Goal: Transaction & Acquisition: Purchase product/service

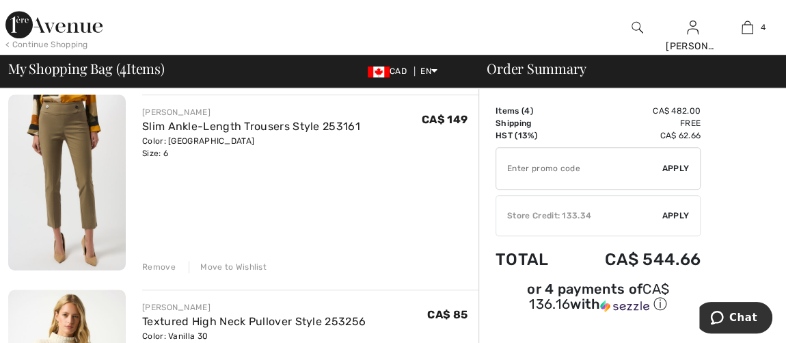
scroll to position [435, 0]
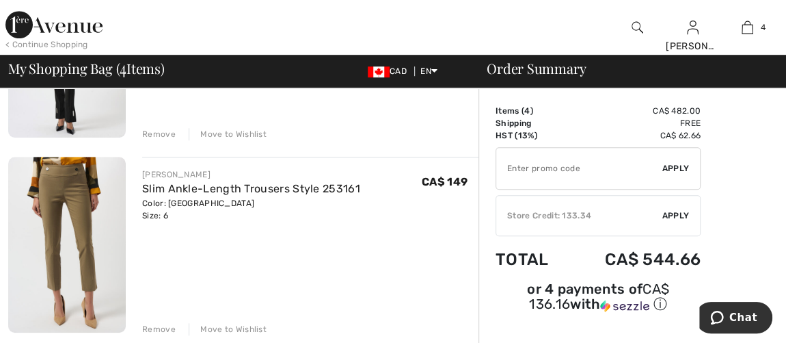
click at [151, 136] on div "Remove" at bounding box center [159, 134] width 34 height 12
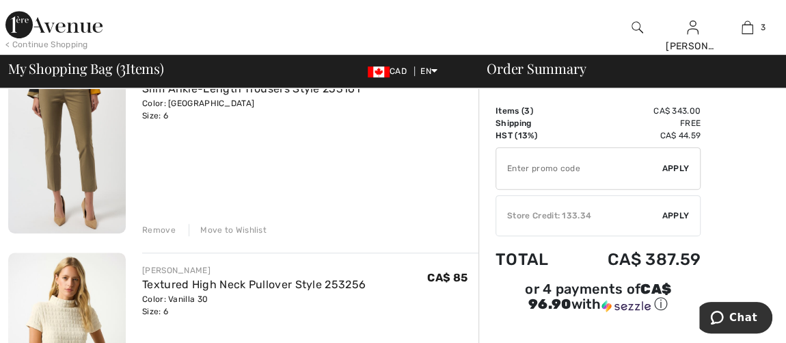
scroll to position [225, 0]
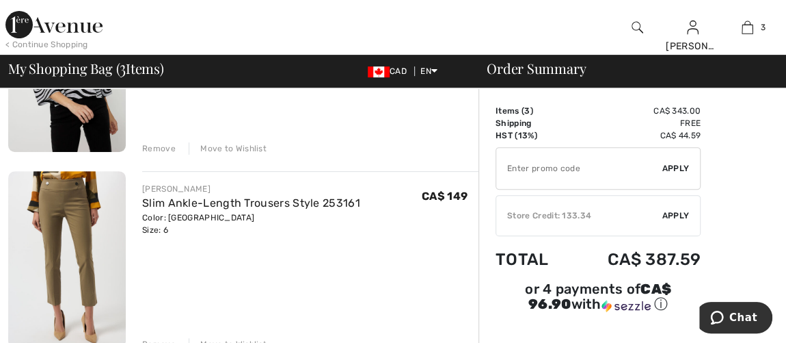
click at [148, 150] on div "Remove" at bounding box center [159, 148] width 34 height 12
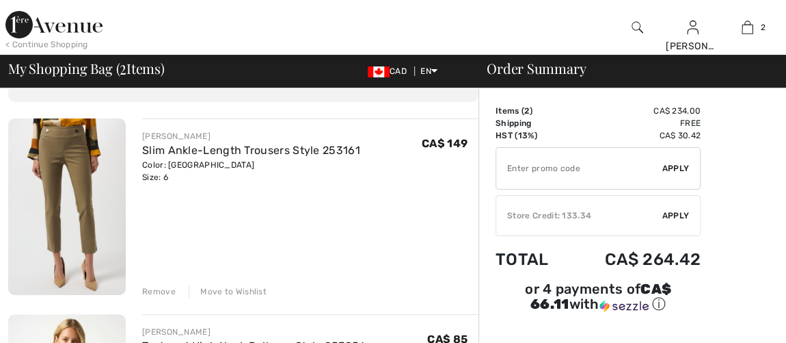
scroll to position [0, 0]
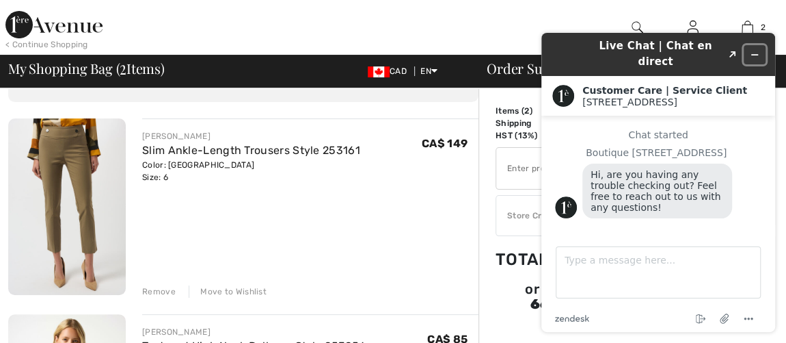
click at [755, 55] on icon "Minimize widget" at bounding box center [755, 55] width 6 height 0
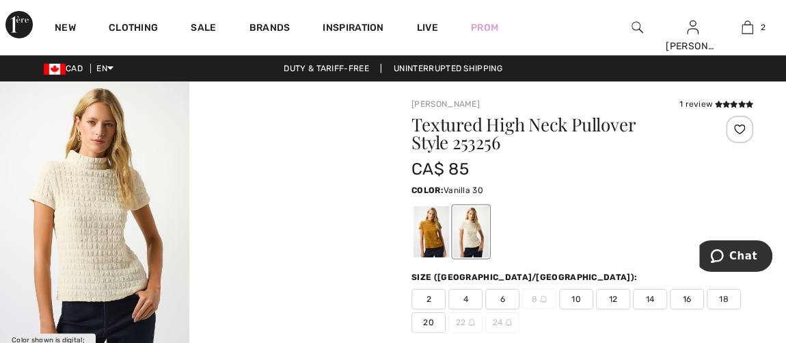
click at [499, 291] on span "6" at bounding box center [503, 299] width 34 height 21
click at [437, 235] on div at bounding box center [432, 231] width 36 height 51
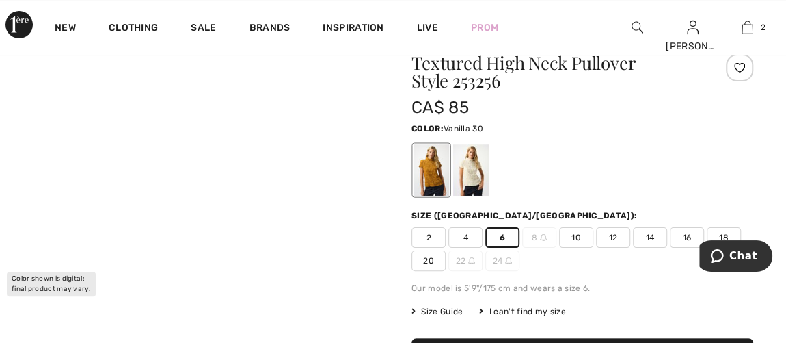
scroll to position [124, 0]
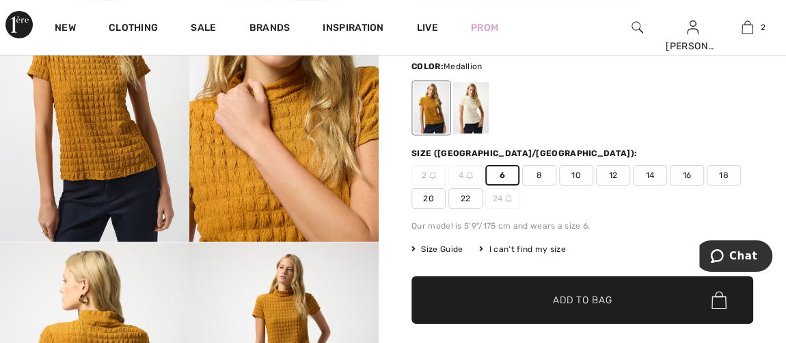
click at [564, 299] on span "Add to Bag" at bounding box center [582, 300] width 59 height 14
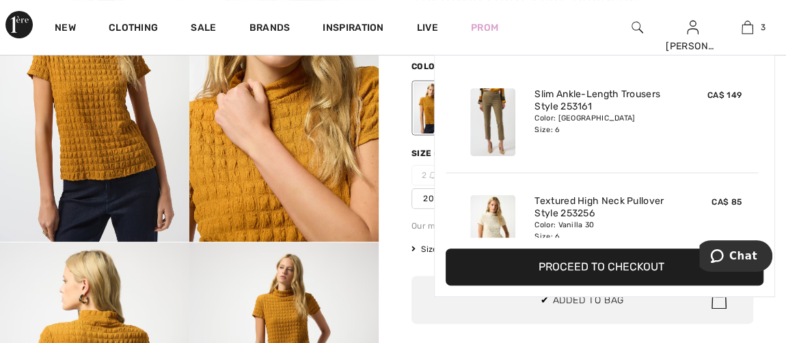
scroll to position [148, 0]
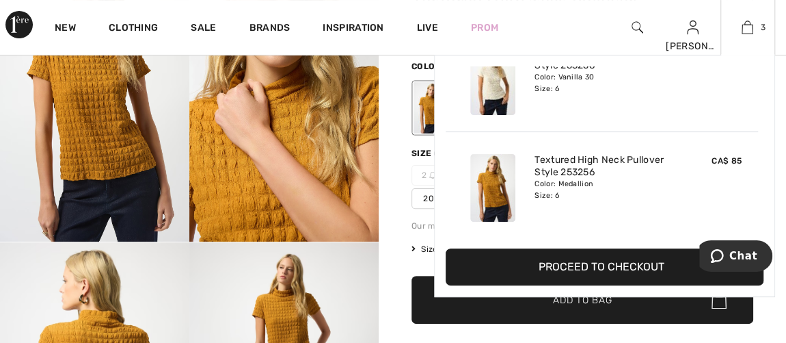
click at [583, 263] on button "Proceed to Checkout" at bounding box center [605, 266] width 318 height 37
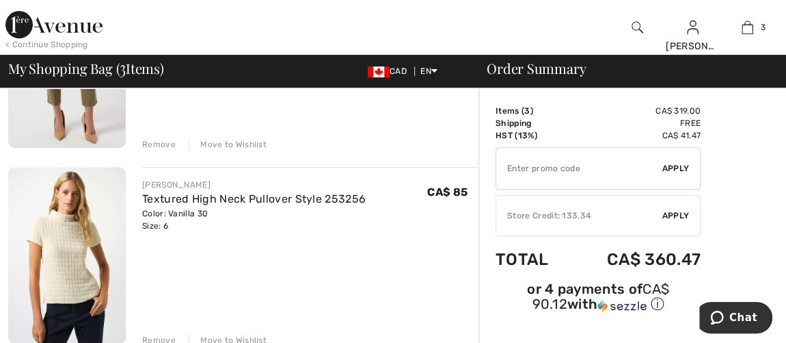
scroll to position [248, 0]
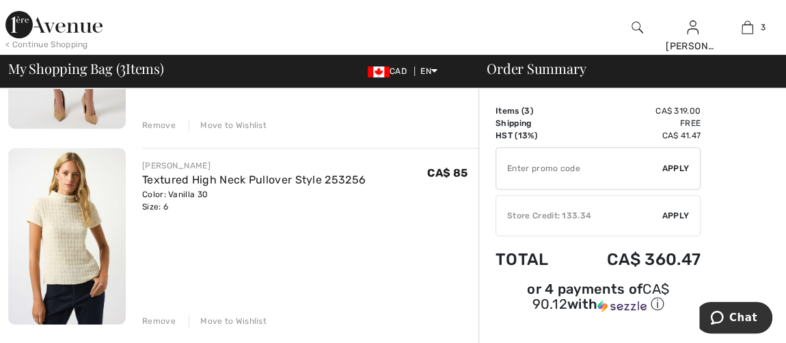
click at [155, 319] on div "Remove" at bounding box center [159, 321] width 34 height 12
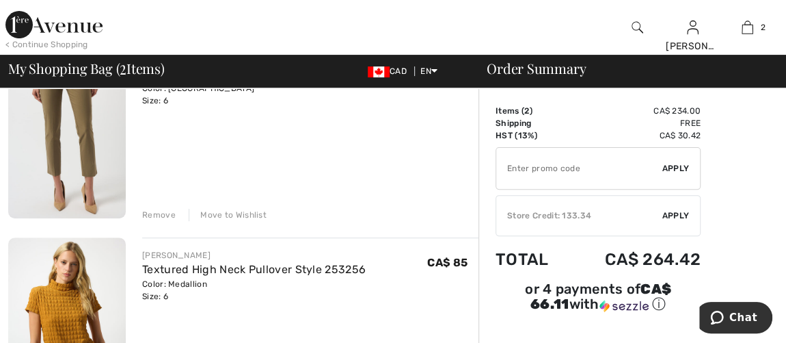
scroll to position [186, 0]
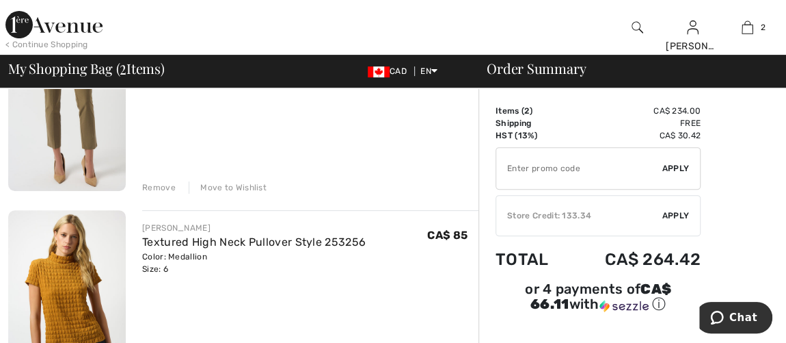
click at [70, 284] on img at bounding box center [67, 298] width 118 height 176
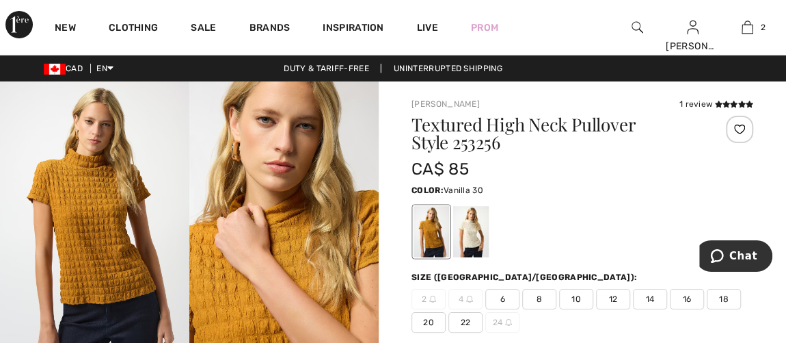
click at [468, 233] on div at bounding box center [471, 231] width 36 height 51
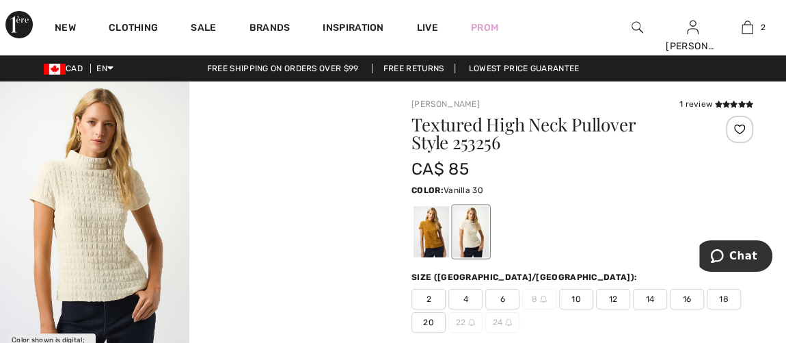
click at [496, 302] on span "6" at bounding box center [503, 299] width 34 height 21
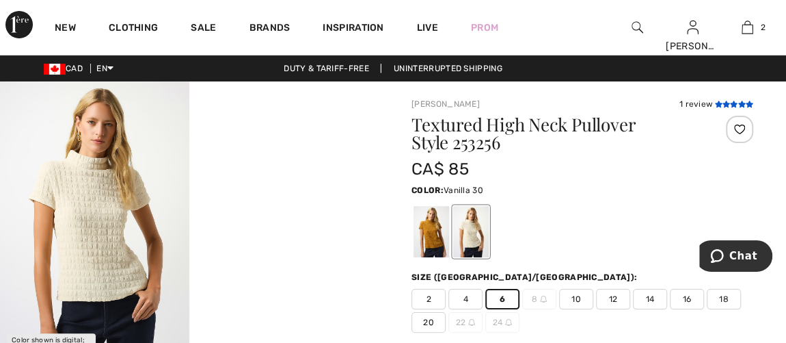
click at [732, 101] on icon at bounding box center [734, 104] width 8 height 7
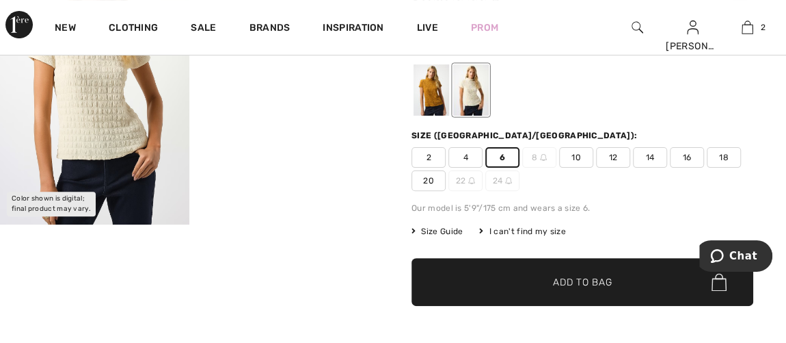
scroll to position [121, 0]
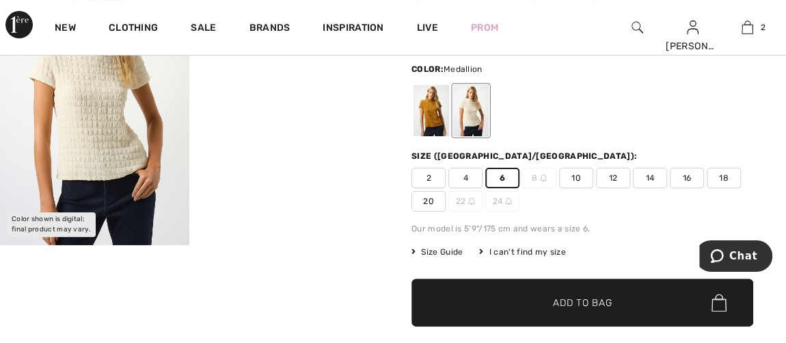
click at [426, 118] on div at bounding box center [432, 110] width 36 height 51
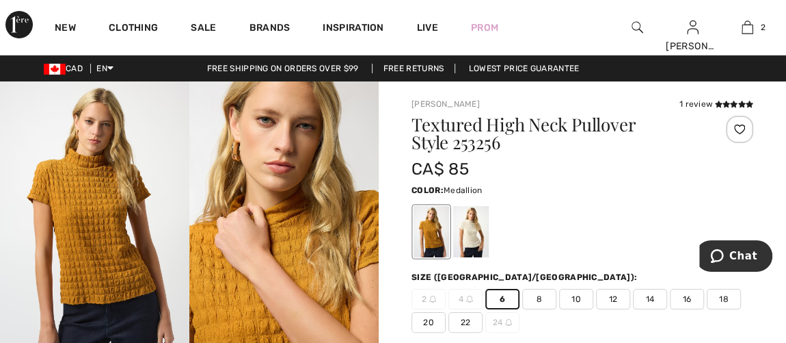
scroll to position [62, 0]
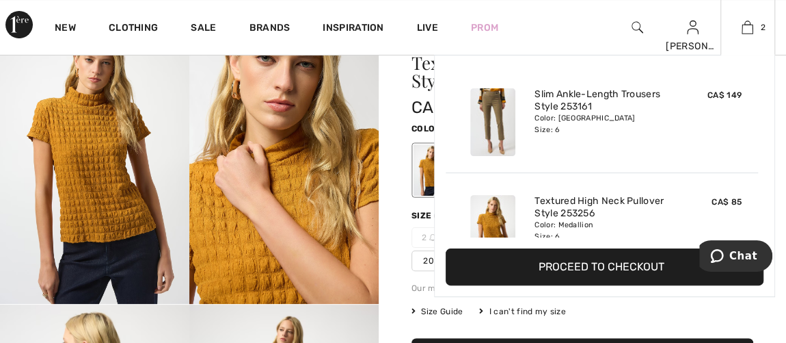
click at [597, 264] on button "Proceed to Checkout" at bounding box center [605, 266] width 318 height 37
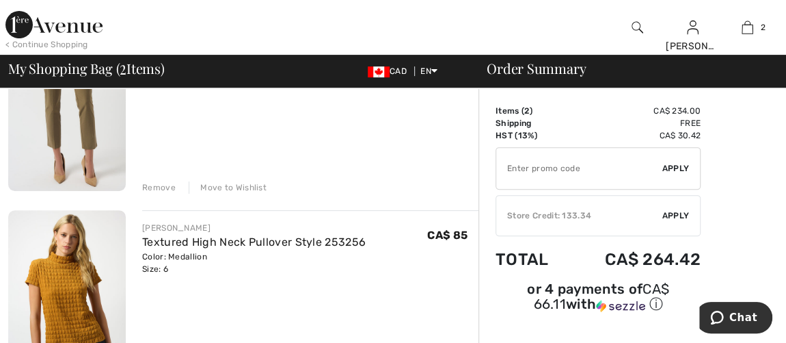
scroll to position [124, 0]
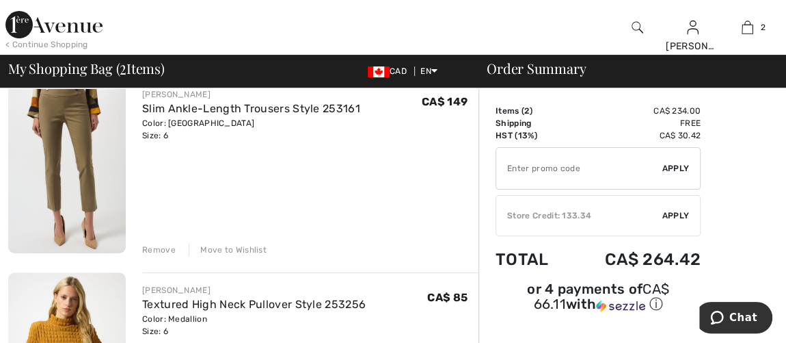
click at [59, 114] on img at bounding box center [67, 165] width 118 height 176
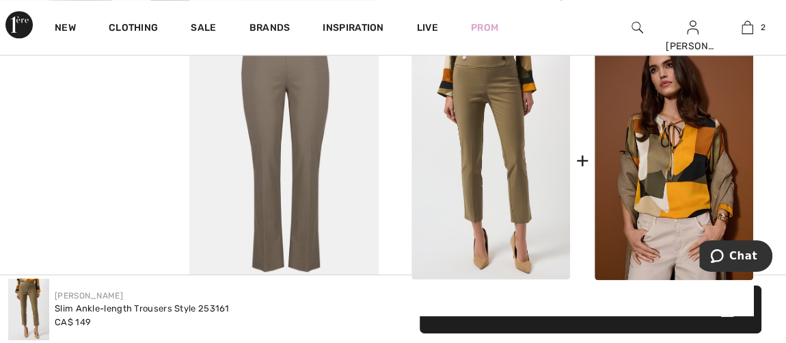
scroll to position [622, 0]
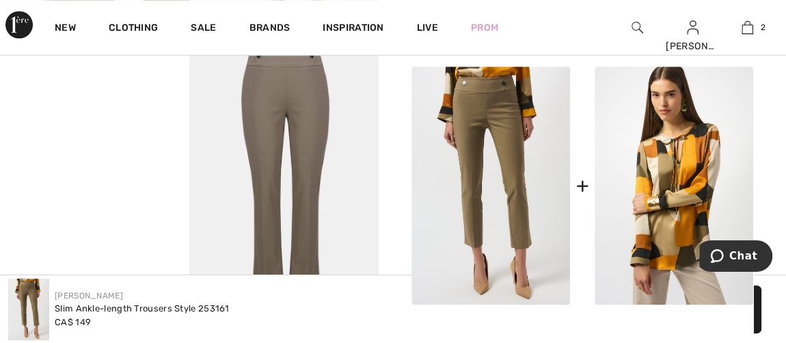
click at [665, 207] on img at bounding box center [674, 185] width 159 height 239
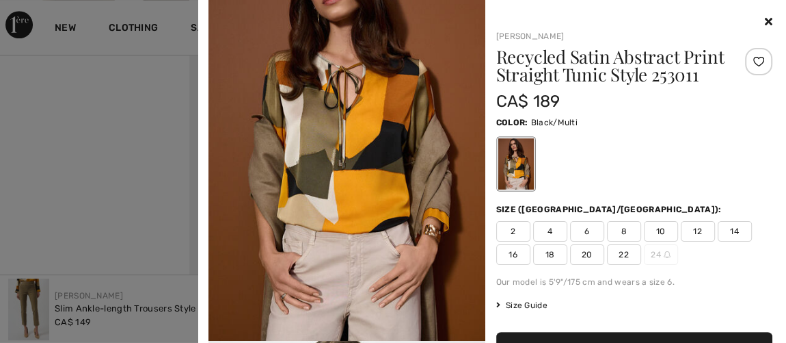
scroll to position [62, 0]
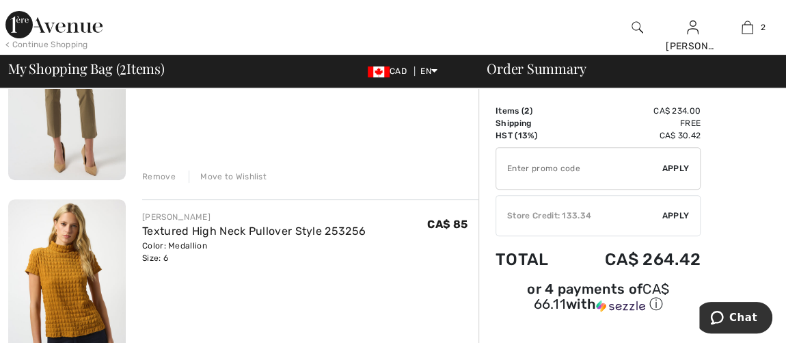
scroll to position [186, 0]
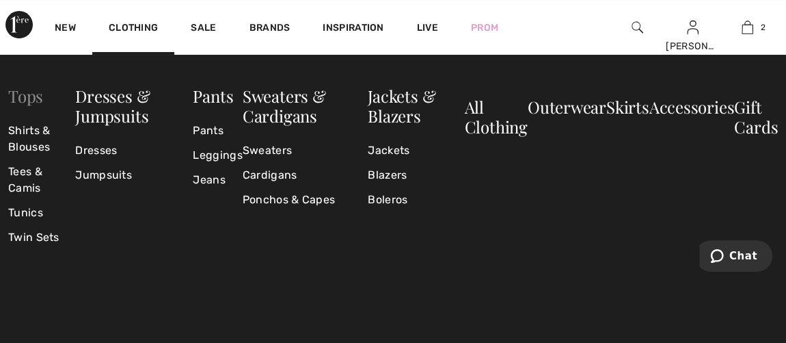
click at [22, 98] on link "Tops" at bounding box center [25, 96] width 35 height 22
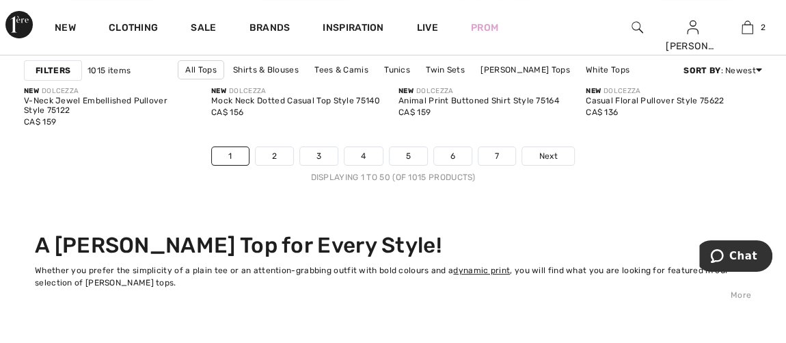
scroll to position [5222, 0]
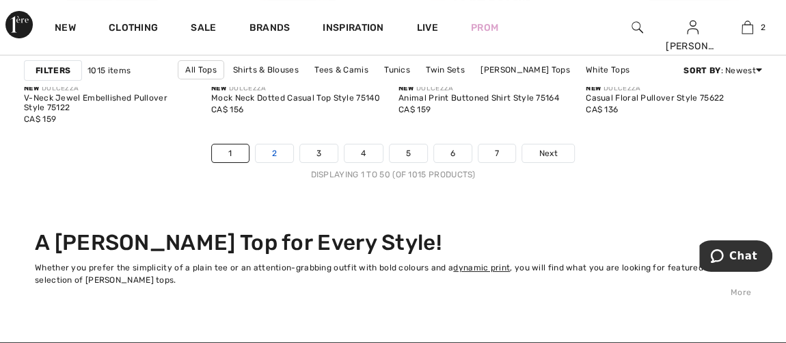
click at [278, 162] on link "2" at bounding box center [275, 153] width 38 height 18
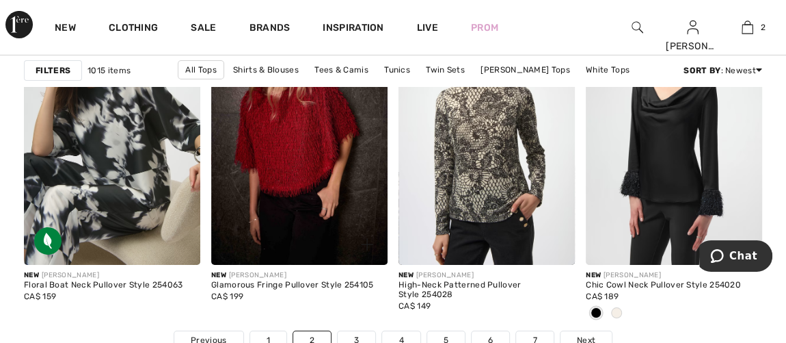
scroll to position [5097, 0]
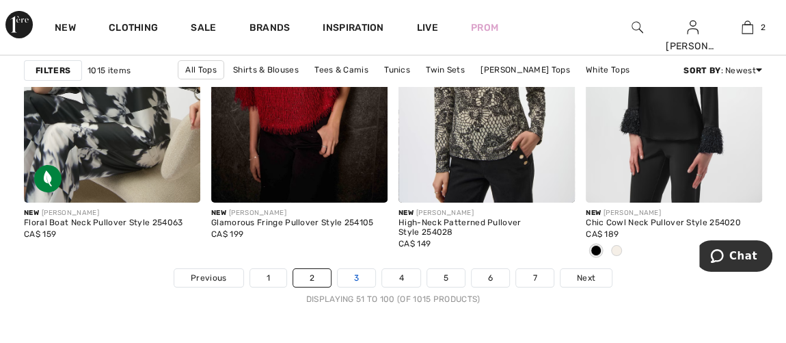
click at [353, 269] on link "3" at bounding box center [357, 278] width 38 height 18
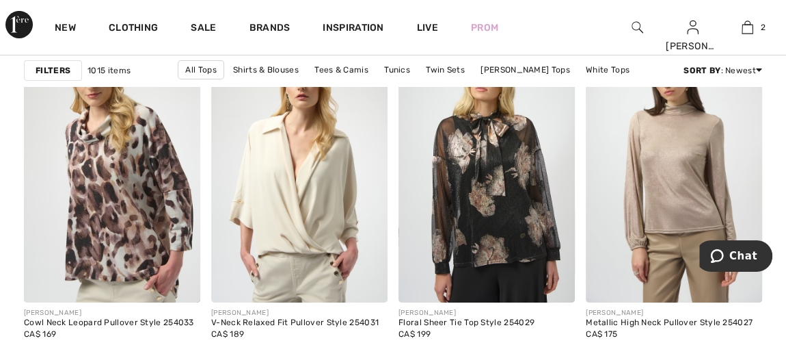
scroll to position [5097, 0]
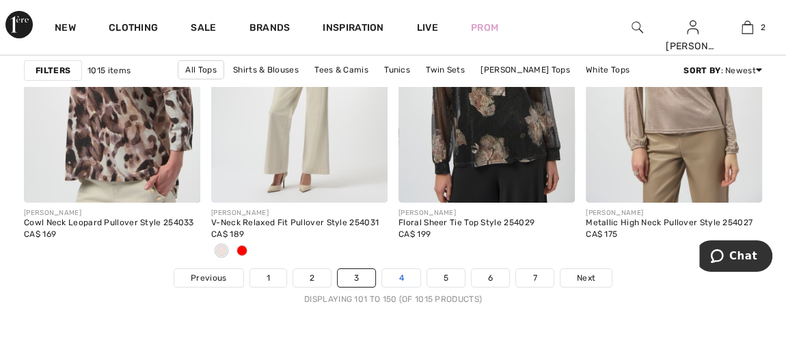
click at [397, 276] on link "4" at bounding box center [401, 278] width 38 height 18
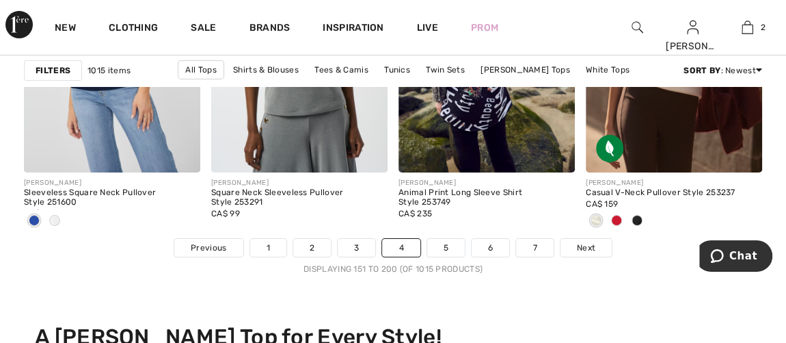
scroll to position [5222, 0]
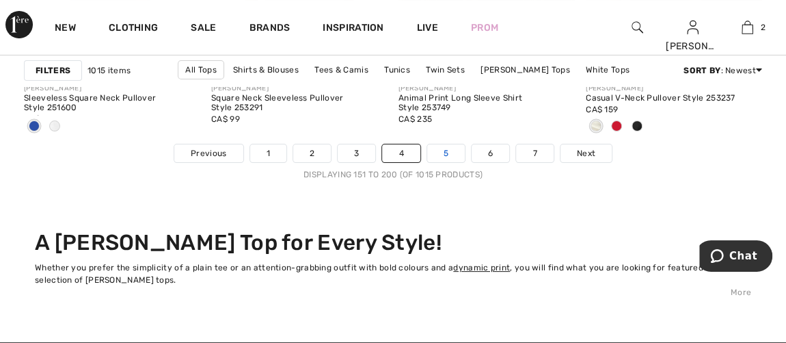
click at [450, 153] on link "5" at bounding box center [446, 153] width 38 height 18
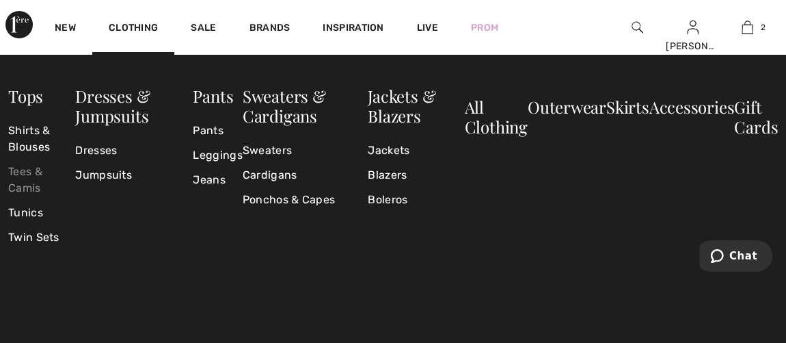
click at [16, 174] on link "Tees & Camis" at bounding box center [41, 179] width 67 height 41
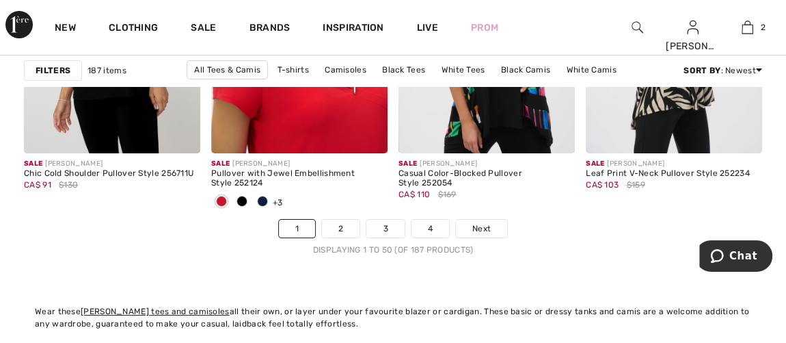
scroll to position [5160, 0]
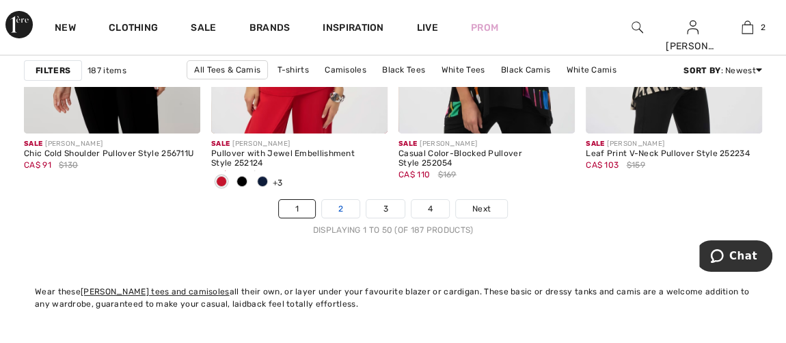
click at [340, 203] on link "2" at bounding box center [341, 209] width 38 height 18
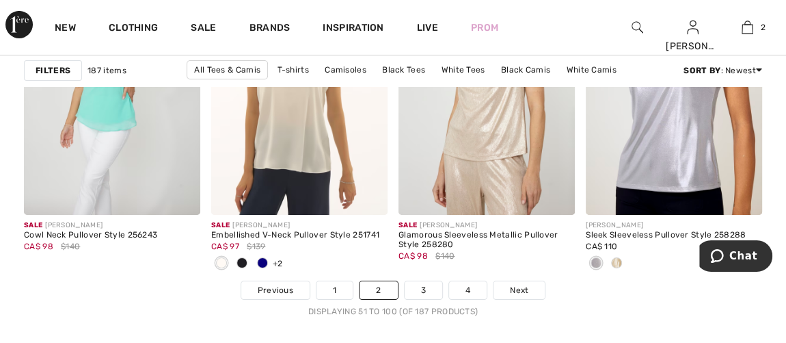
scroll to position [5097, 0]
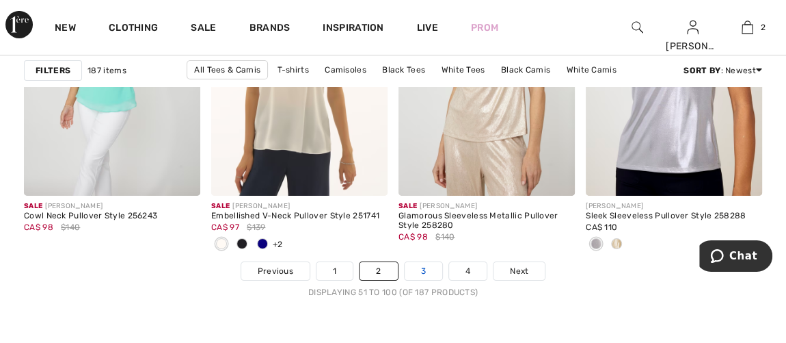
click at [427, 265] on link "3" at bounding box center [424, 271] width 38 height 18
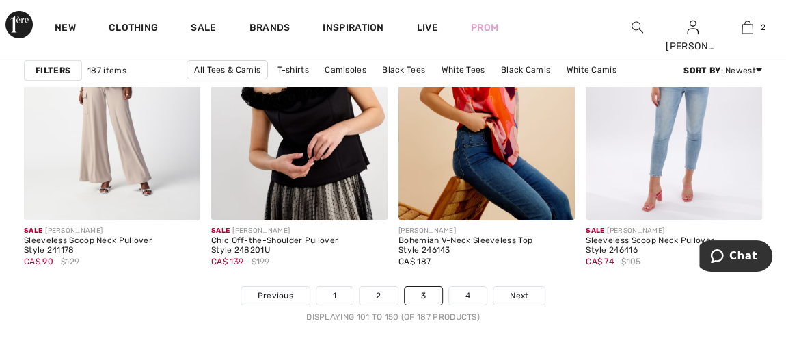
scroll to position [5097, 0]
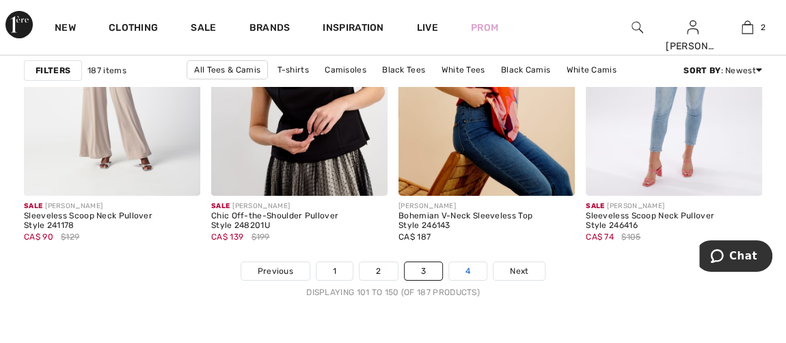
click at [456, 262] on link "4" at bounding box center [468, 271] width 38 height 18
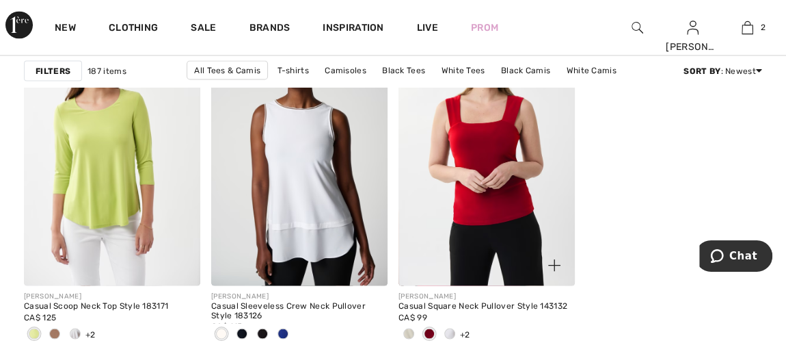
scroll to position [3916, 0]
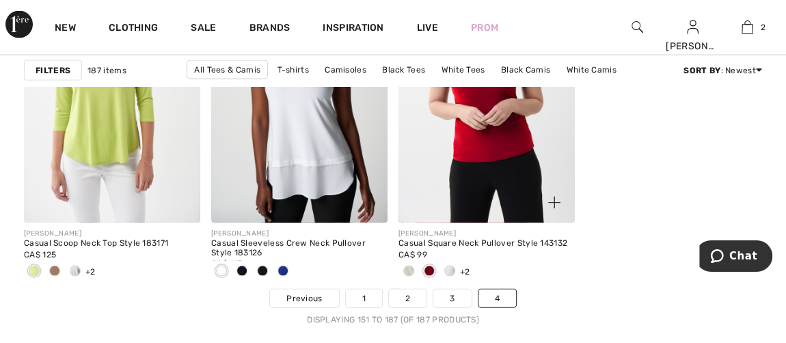
click at [453, 265] on span at bounding box center [450, 270] width 11 height 11
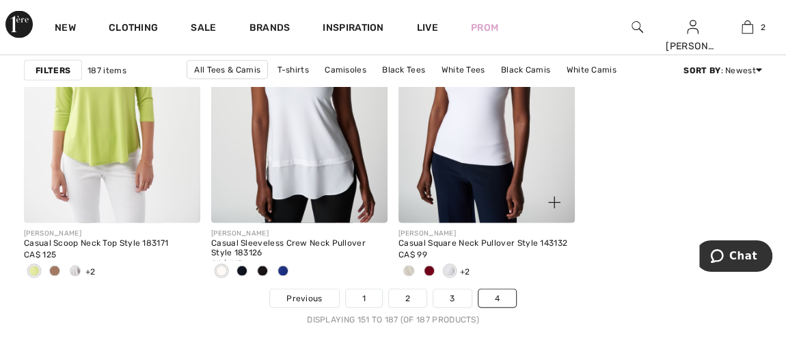
click at [421, 267] on div at bounding box center [429, 272] width 21 height 23
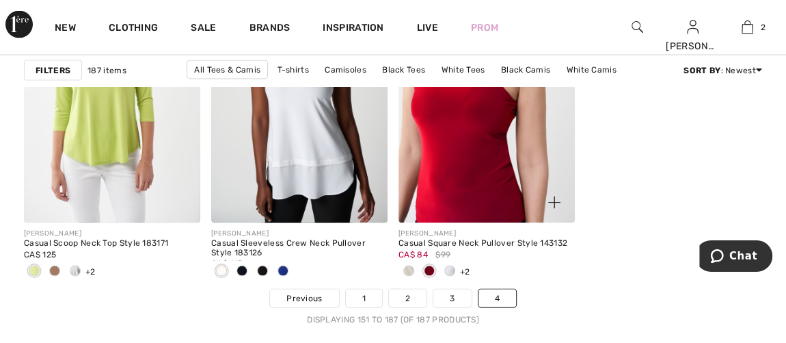
click at [464, 163] on img at bounding box center [487, 90] width 176 height 265
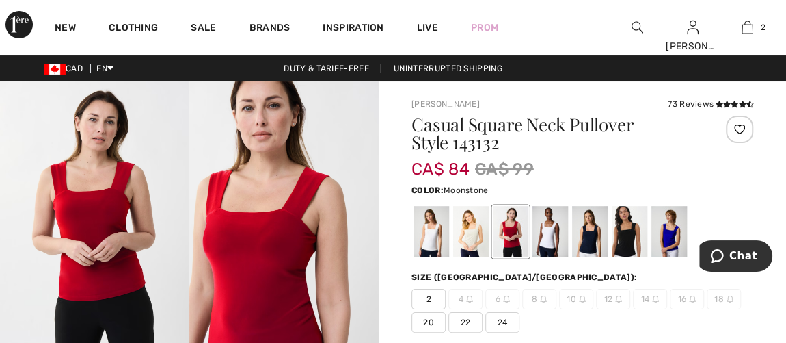
click at [466, 244] on div at bounding box center [471, 231] width 36 height 51
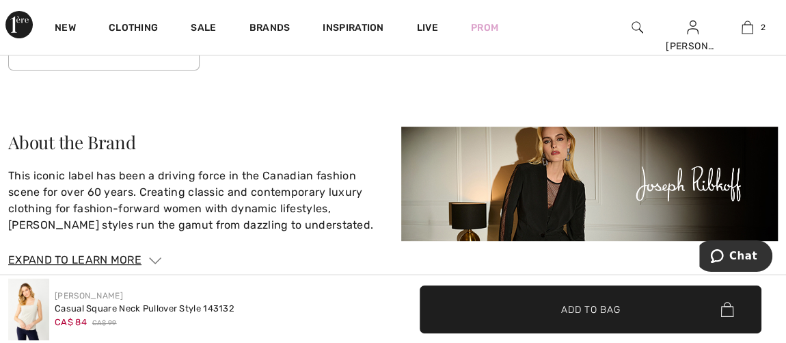
scroll to position [2673, 0]
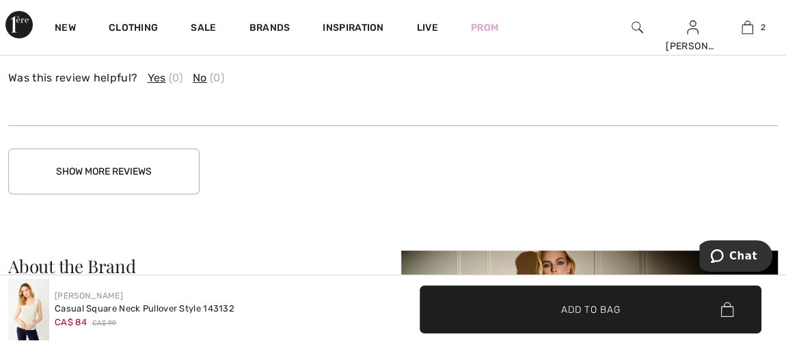
click at [124, 163] on button "Show More Reviews" at bounding box center [103, 171] width 191 height 46
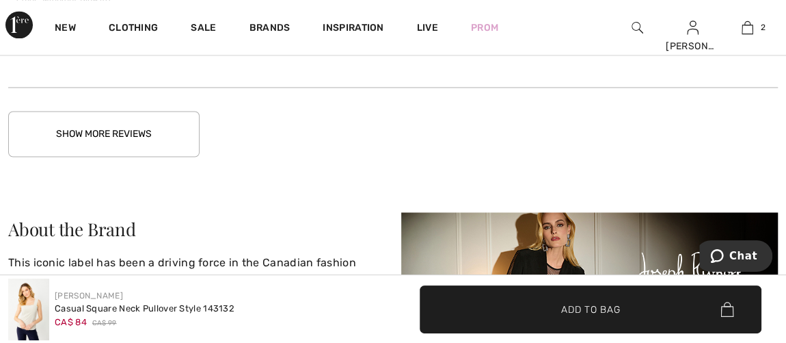
scroll to position [3730, 0]
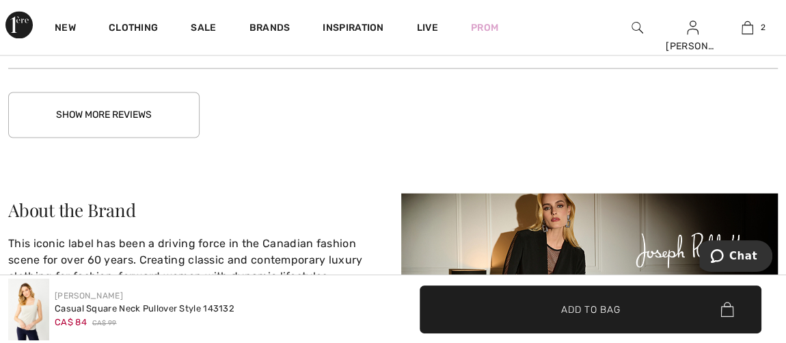
click at [134, 111] on button "Show More Reviews" at bounding box center [103, 115] width 191 height 46
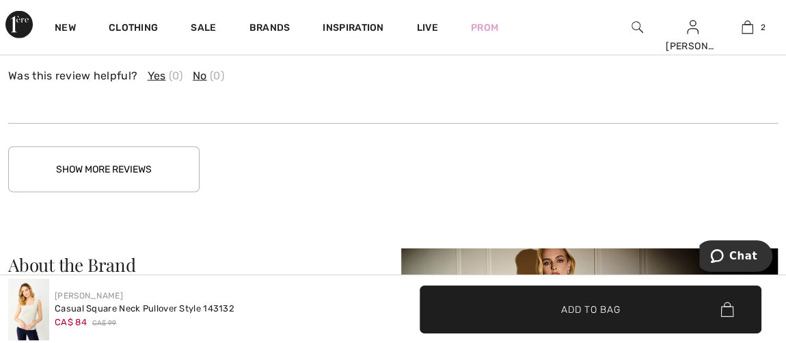
scroll to position [4351, 0]
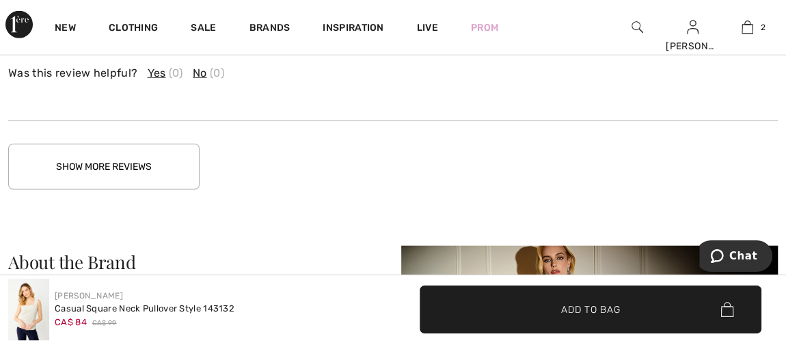
click at [85, 153] on button "Show More Reviews" at bounding box center [103, 167] width 191 height 46
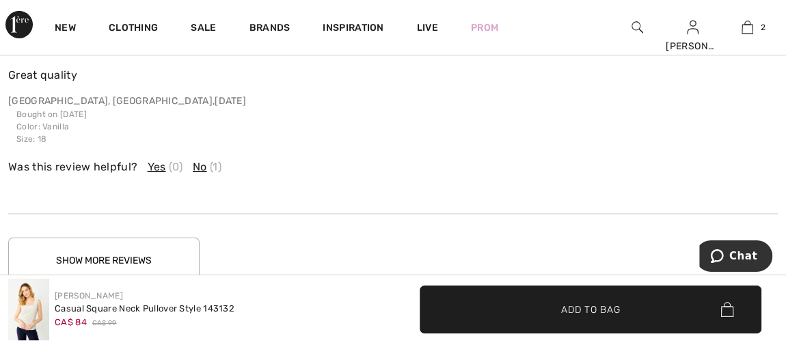
scroll to position [4973, 0]
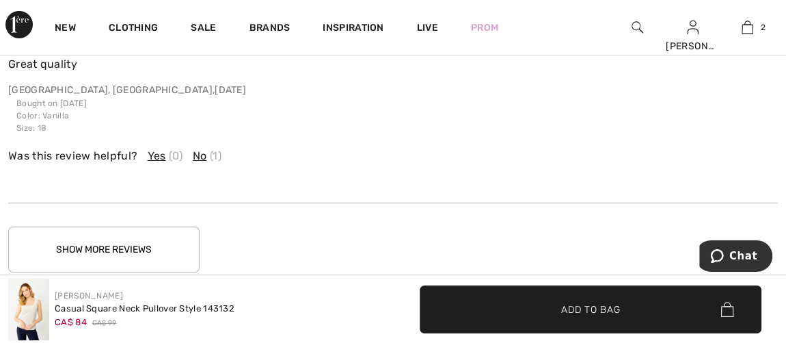
click at [148, 233] on button "Show More Reviews" at bounding box center [103, 249] width 191 height 46
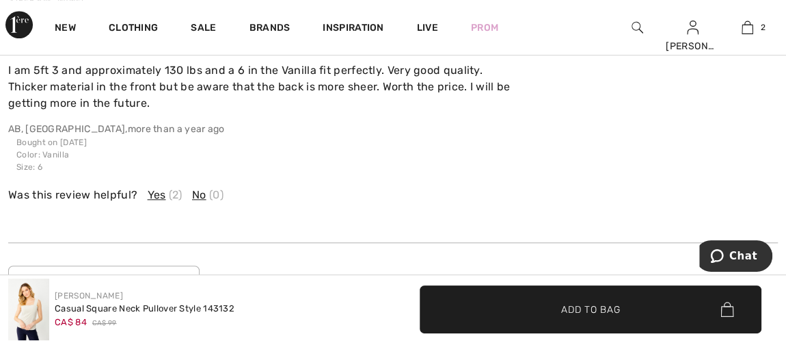
scroll to position [5719, 0]
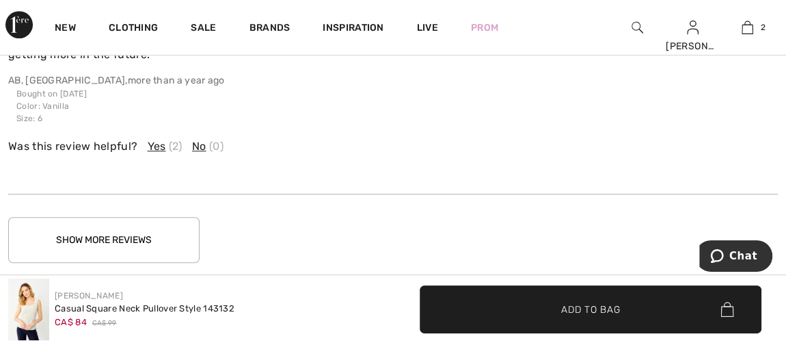
click at [116, 237] on button "Show More Reviews" at bounding box center [103, 240] width 191 height 46
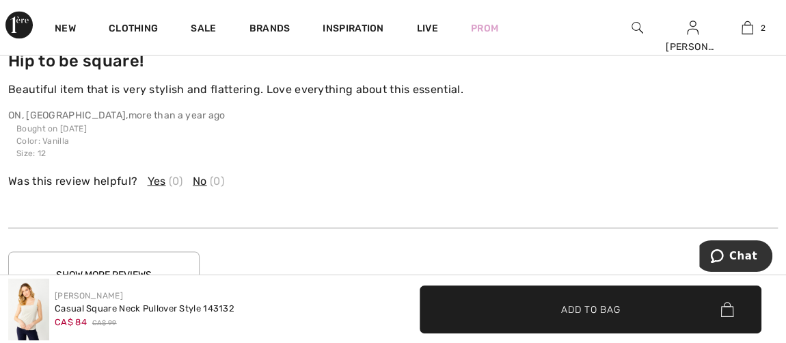
scroll to position [6527, 0]
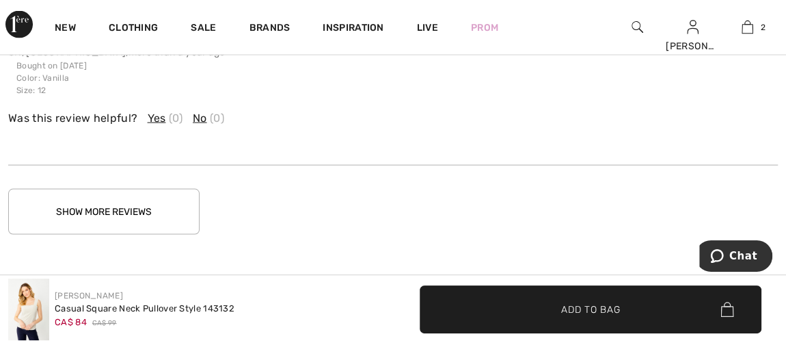
click at [122, 198] on button "Show More Reviews" at bounding box center [103, 212] width 191 height 46
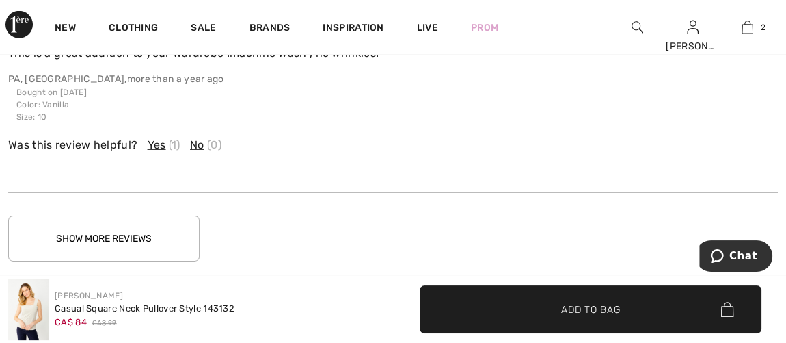
scroll to position [7274, 0]
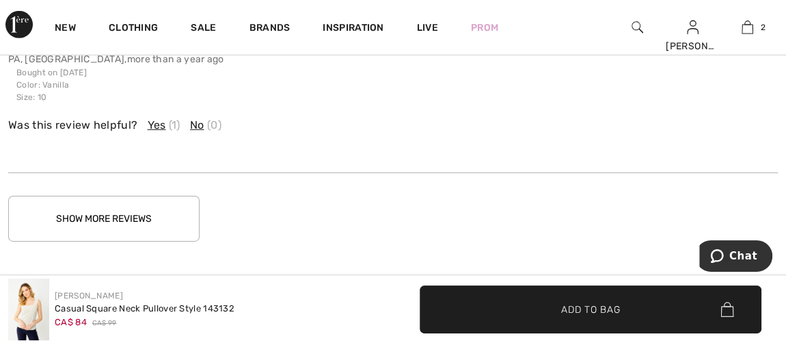
click at [133, 205] on button "Show More Reviews" at bounding box center [103, 219] width 191 height 46
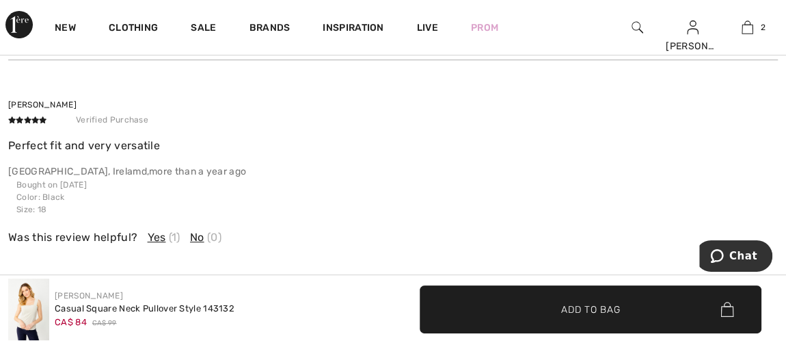
scroll to position [7957, 0]
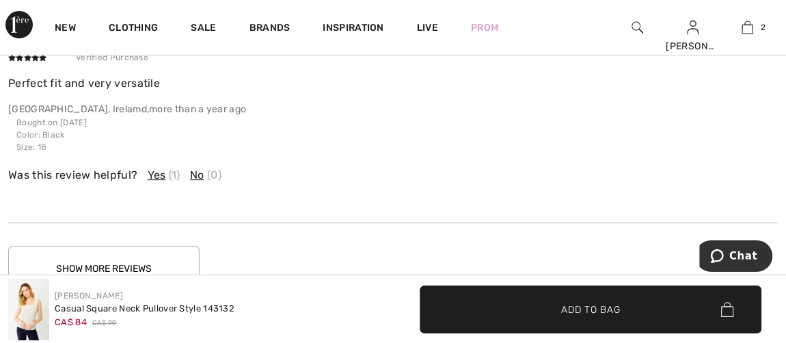
click at [155, 253] on button "Show More Reviews" at bounding box center [103, 269] width 191 height 46
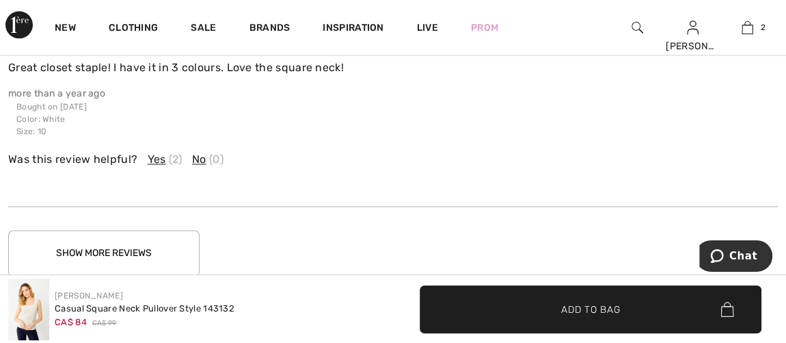
scroll to position [8703, 0]
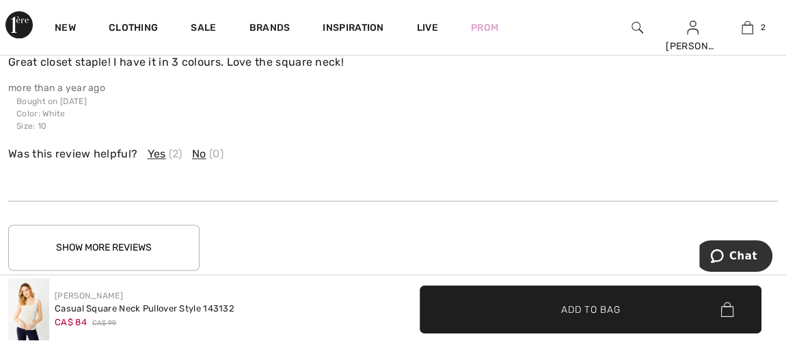
click at [115, 230] on button "Show More Reviews" at bounding box center [103, 247] width 191 height 46
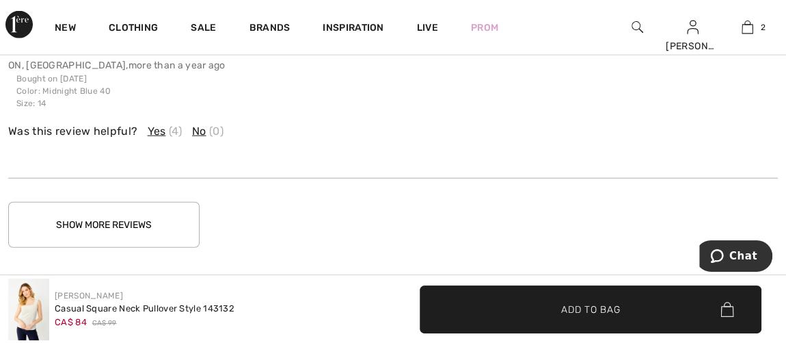
scroll to position [9450, 0]
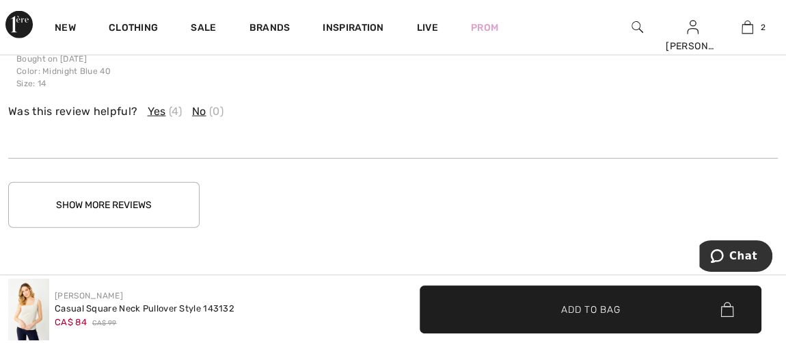
click at [140, 193] on button "Show More Reviews" at bounding box center [103, 205] width 191 height 46
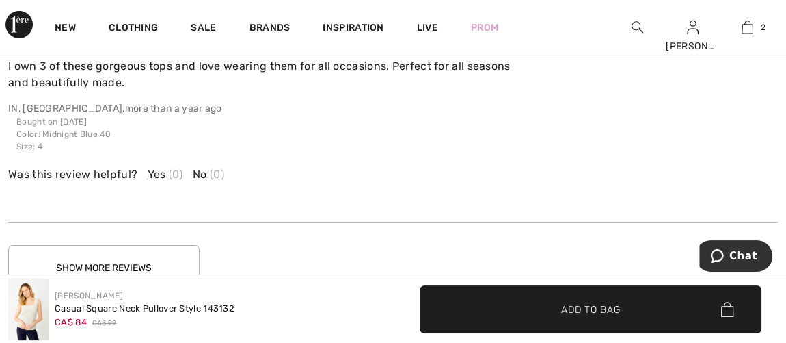
scroll to position [10133, 0]
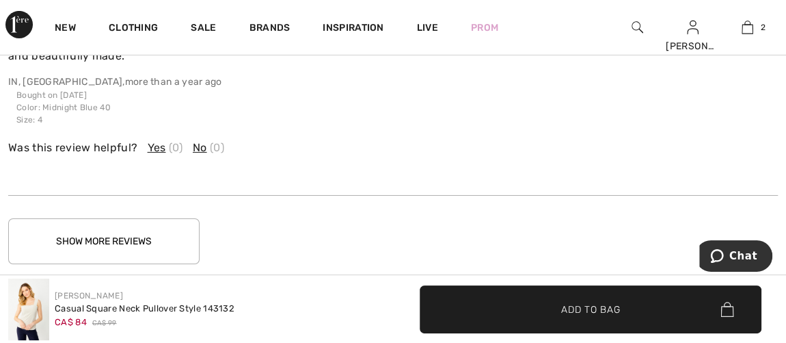
click at [122, 224] on button "Show More Reviews" at bounding box center [103, 241] width 191 height 46
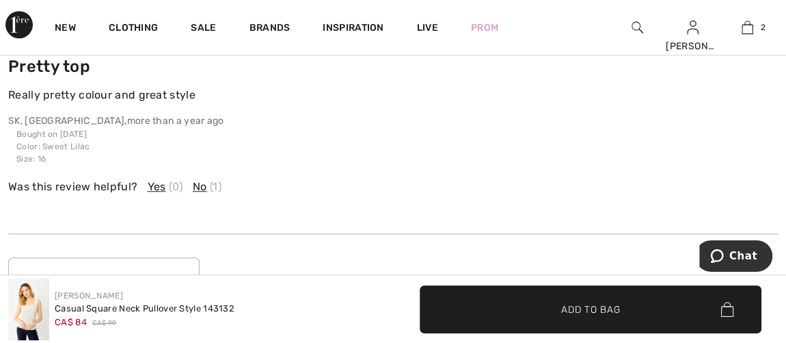
scroll to position [10817, 0]
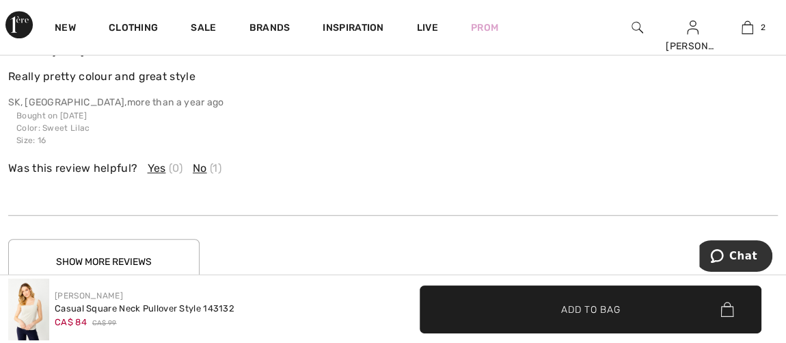
click at [183, 240] on button "Show More Reviews" at bounding box center [103, 262] width 191 height 46
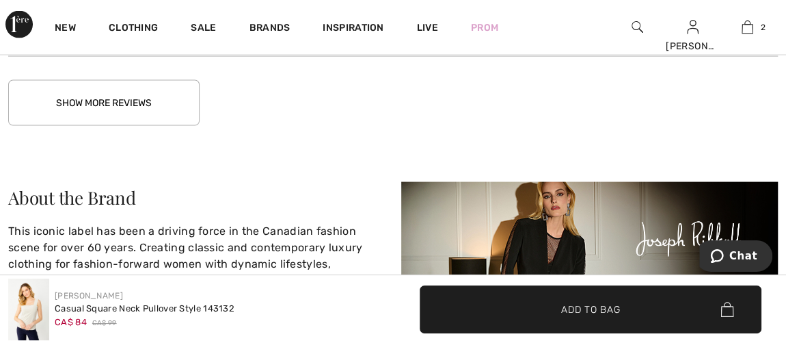
scroll to position [11749, 0]
